Goal: Complete application form

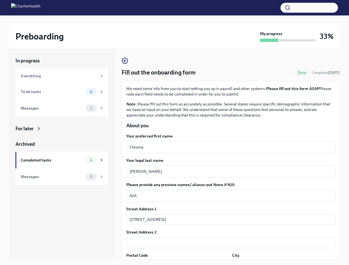
click at [309, 8] on button "button" at bounding box center [308, 8] width 57 height 10
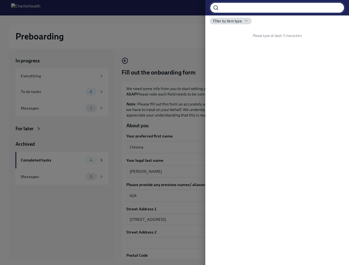
click at [228, 147] on div at bounding box center [174, 132] width 349 height 265
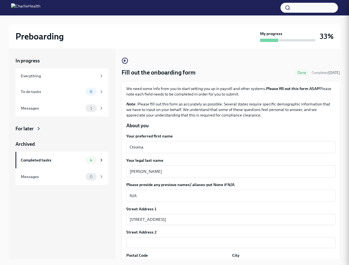
click at [228, 171] on textarea "[PERSON_NAME]" at bounding box center [231, 171] width 202 height 7
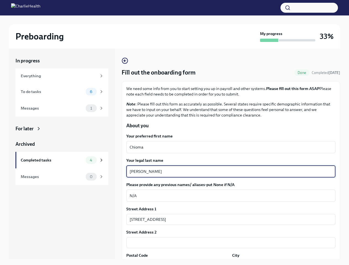
click at [228, 196] on textarea "N/A" at bounding box center [231, 195] width 202 height 7
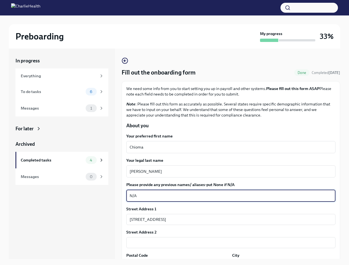
click at [228, 220] on input "[STREET_ADDRESS]" at bounding box center [230, 219] width 209 height 11
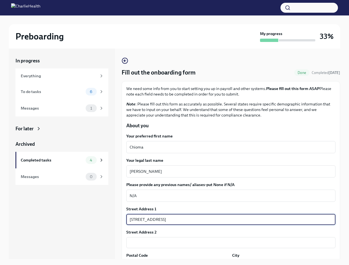
click at [228, 243] on input "text" at bounding box center [230, 242] width 209 height 11
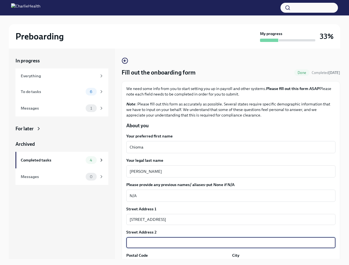
click at [177, 263] on div "In progress Everything To do tasks 6 Messages 1 For later Archived Completed ta…" at bounding box center [174, 158] width 331 height 219
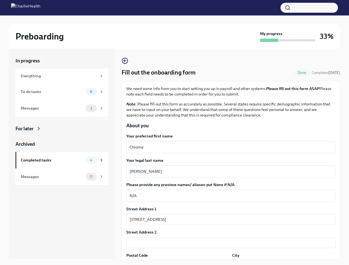
click at [280, 263] on div "In progress Everything To do tasks 6 Messages 1 For later Archived Completed ta…" at bounding box center [174, 158] width 331 height 219
